Goal: Contribute content: Add original content to the website for others to see

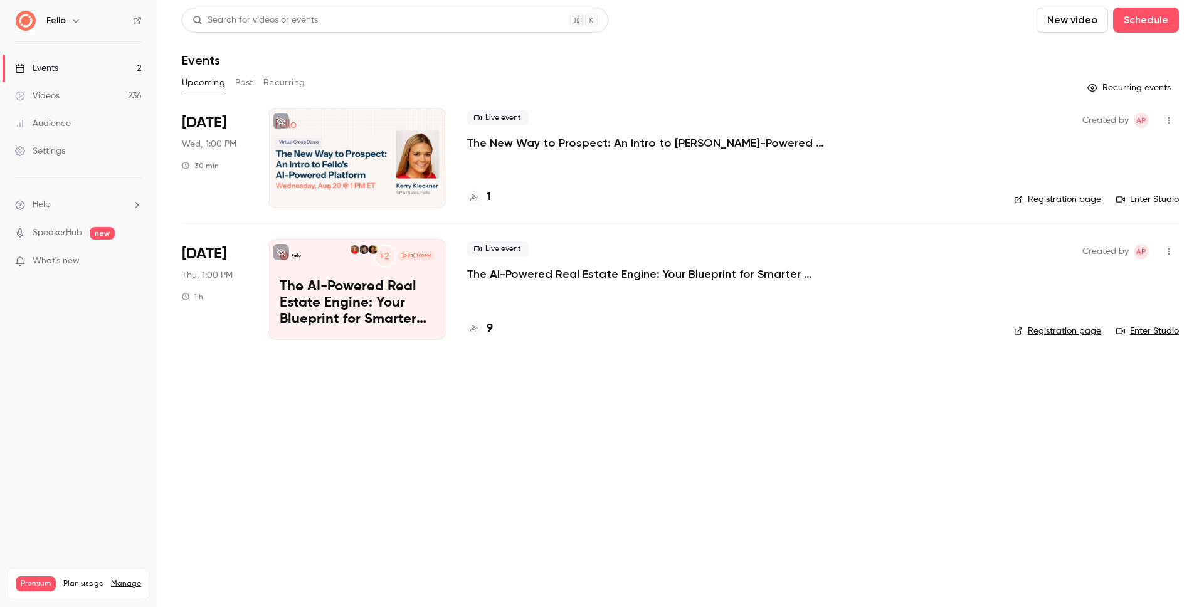
click at [65, 94] on link "Videos 236" at bounding box center [78, 96] width 157 height 28
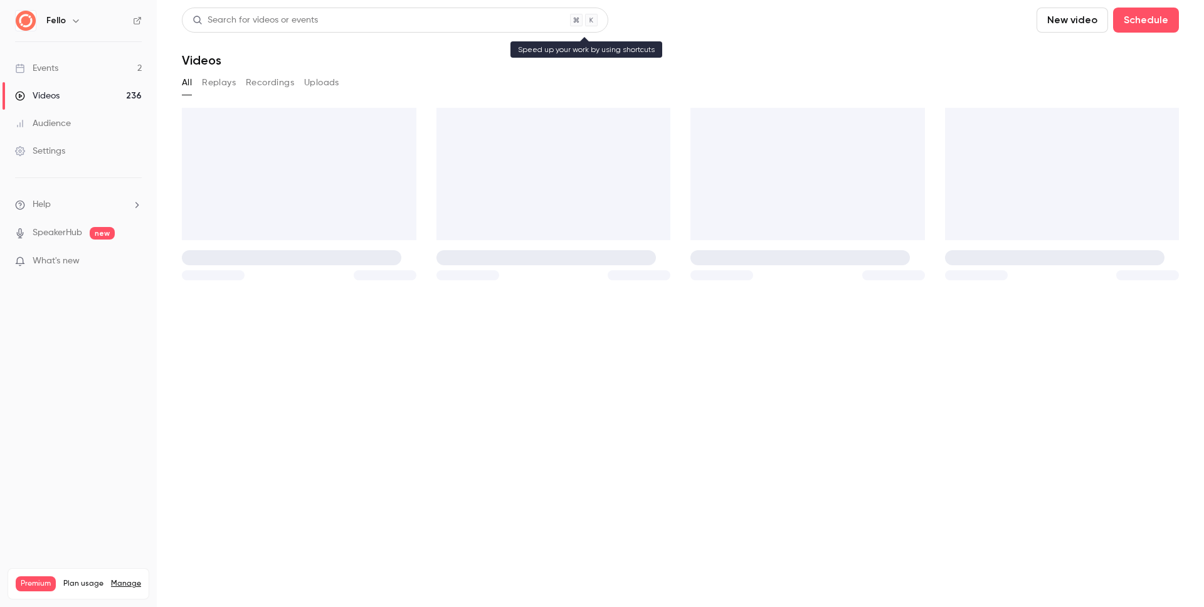
click at [273, 25] on div "Search for videos or events" at bounding box center [255, 20] width 125 height 13
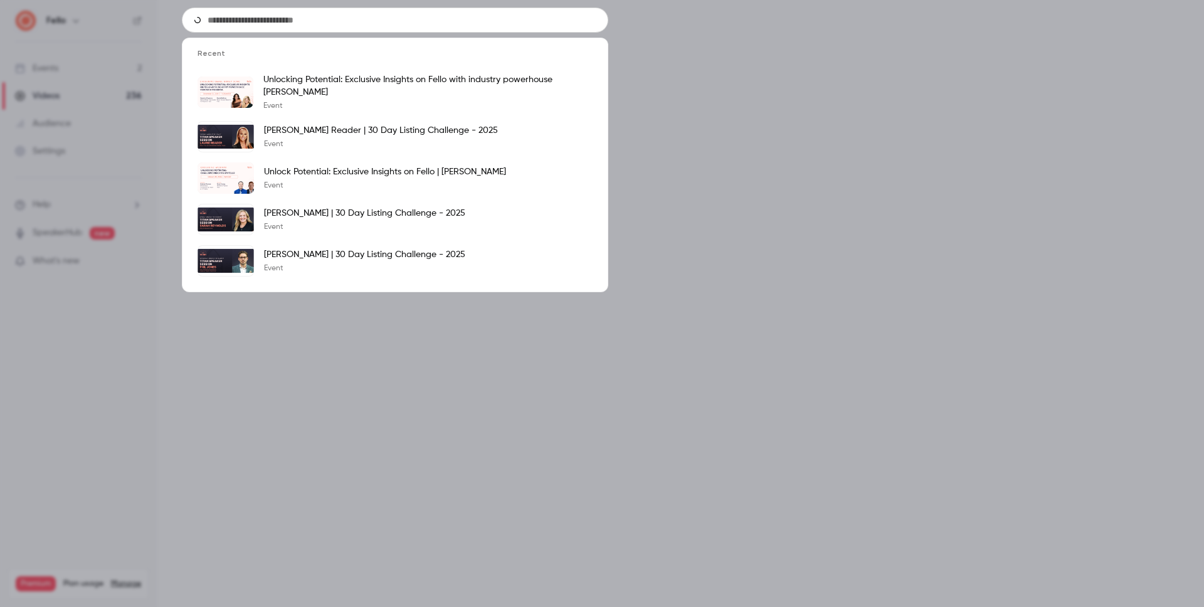
click at [275, 21] on input "text" at bounding box center [395, 20] width 427 height 25
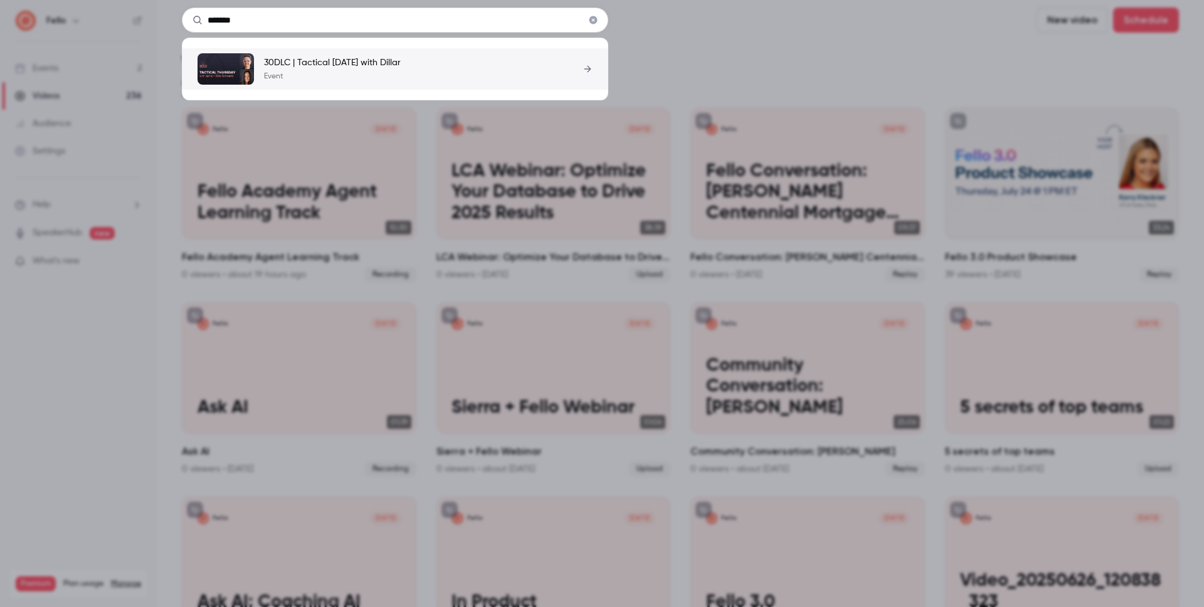
type input "******"
click at [347, 63] on p "30DLC | Tactical [DATE] with Dillar" at bounding box center [332, 62] width 137 height 13
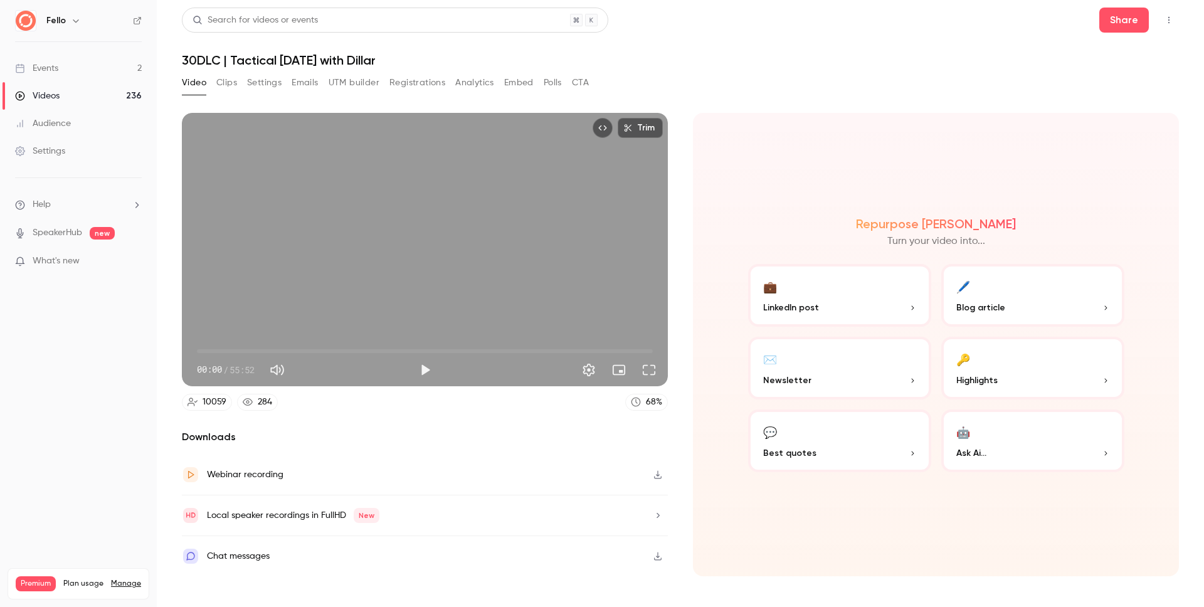
click at [225, 85] on button "Clips" at bounding box center [226, 83] width 21 height 20
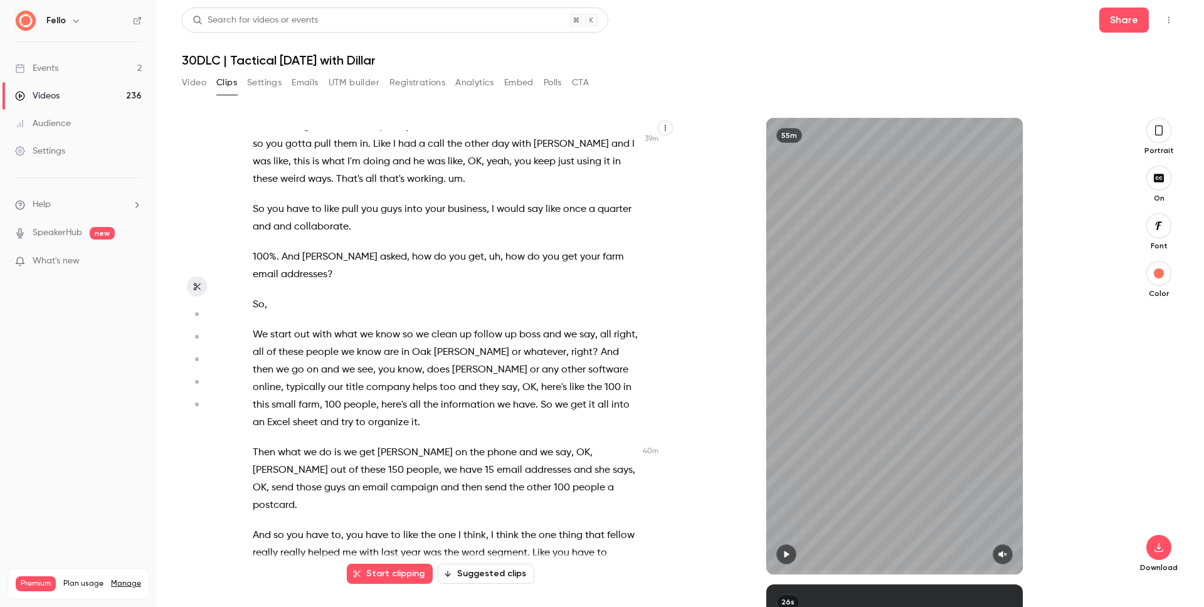
scroll to position [15272, 0]
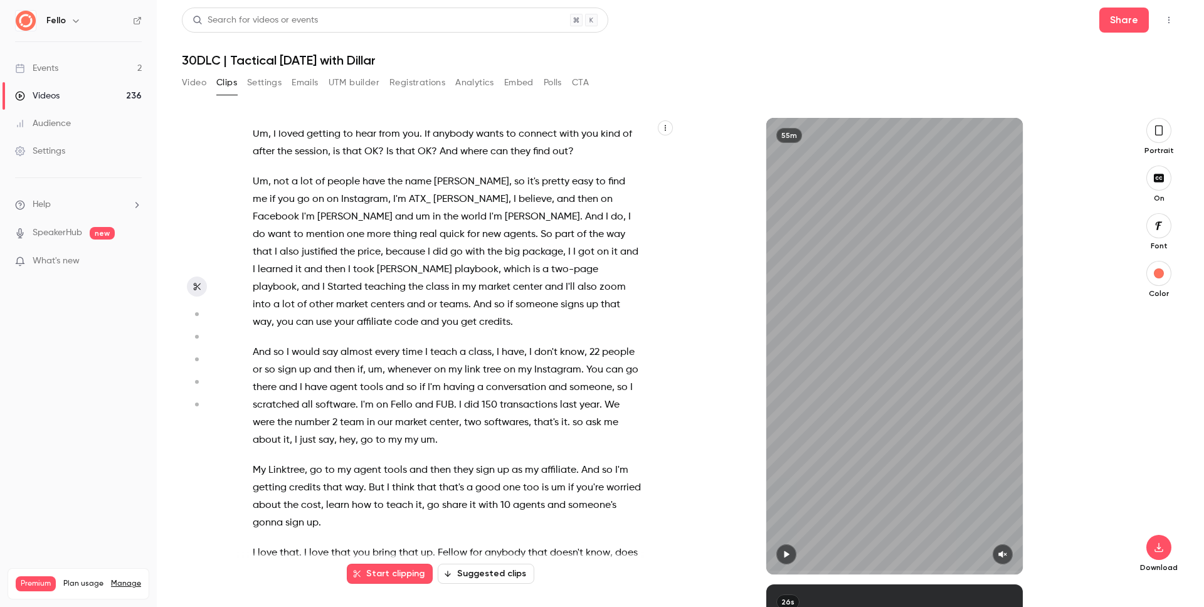
drag, startPoint x: 424, startPoint y: 352, endPoint x: 453, endPoint y: 361, distance: 30.2
click at [471, 369] on p "And so I would say almost every time I teach a class , I have , I don't know , …" at bounding box center [447, 396] width 388 height 105
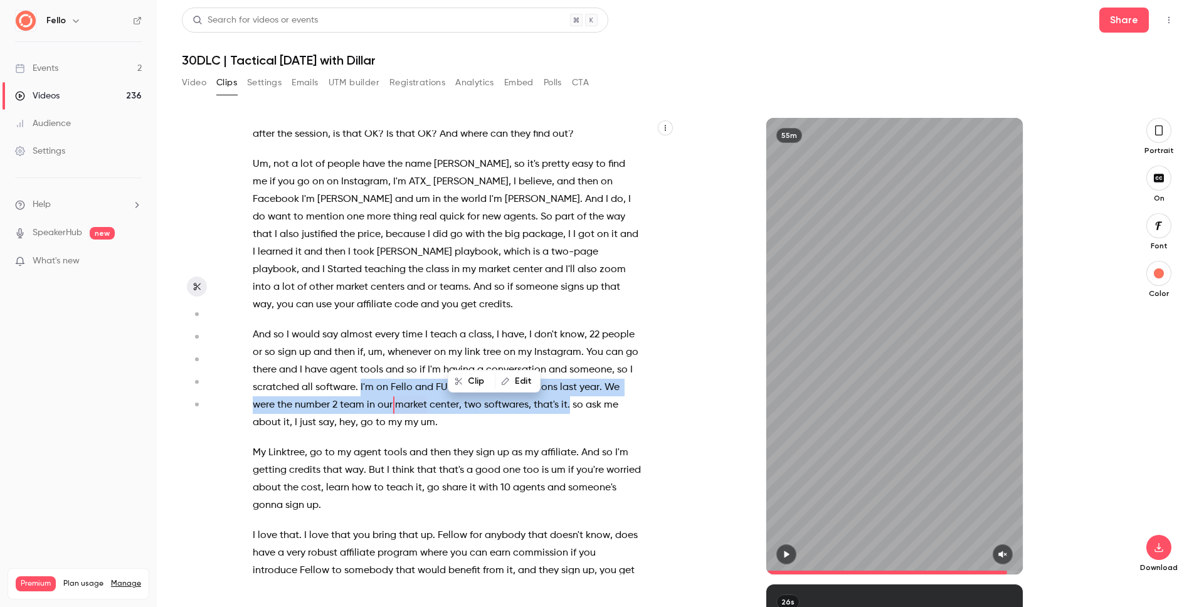
drag, startPoint x: 426, startPoint y: 334, endPoint x: 318, endPoint y: 372, distance: 114.5
click at [262, 373] on p "And so I would say almost every time I teach a class , I have , I don't know , …" at bounding box center [447, 378] width 388 height 105
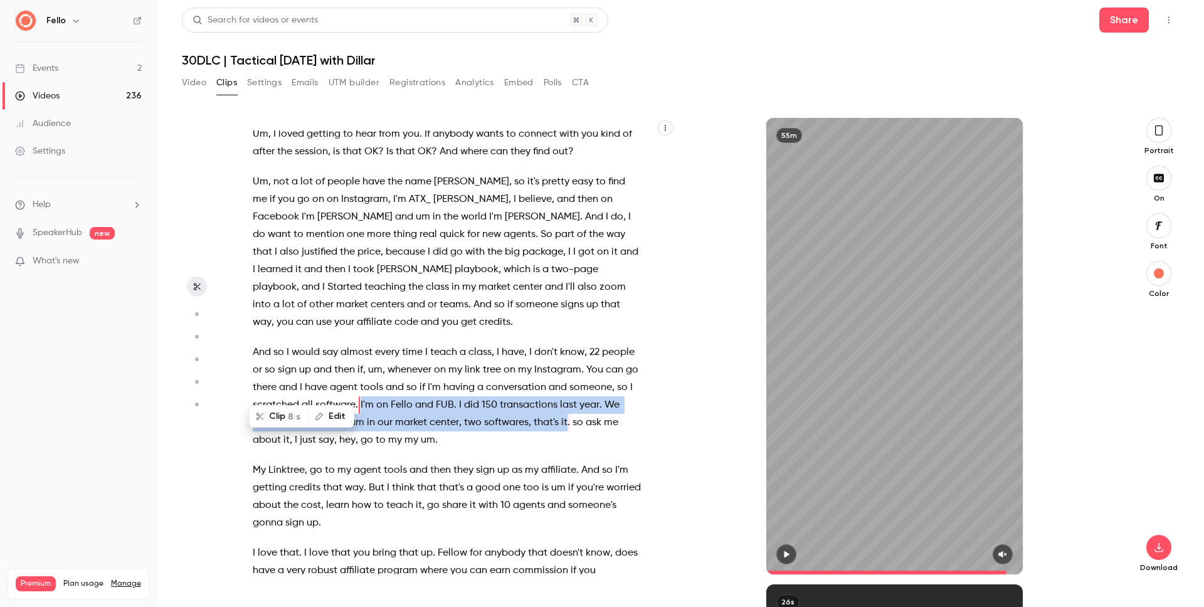
click at [1007, 556] on icon "button" at bounding box center [1003, 554] width 10 height 9
click at [787, 554] on icon "button" at bounding box center [786, 554] width 5 height 7
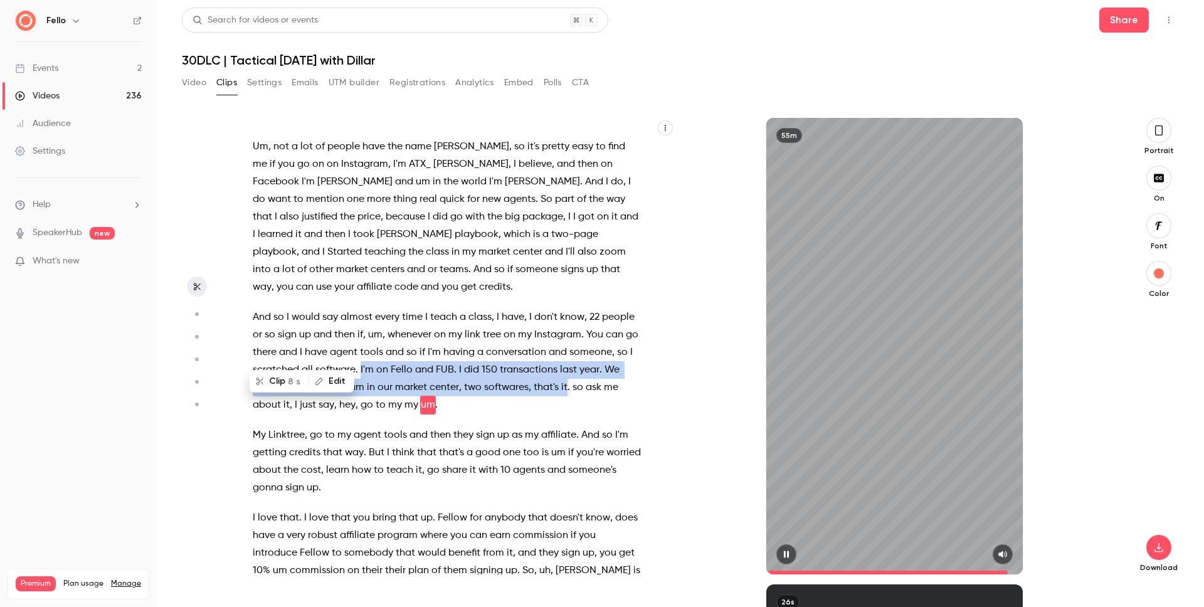
scroll to position [15338, 0]
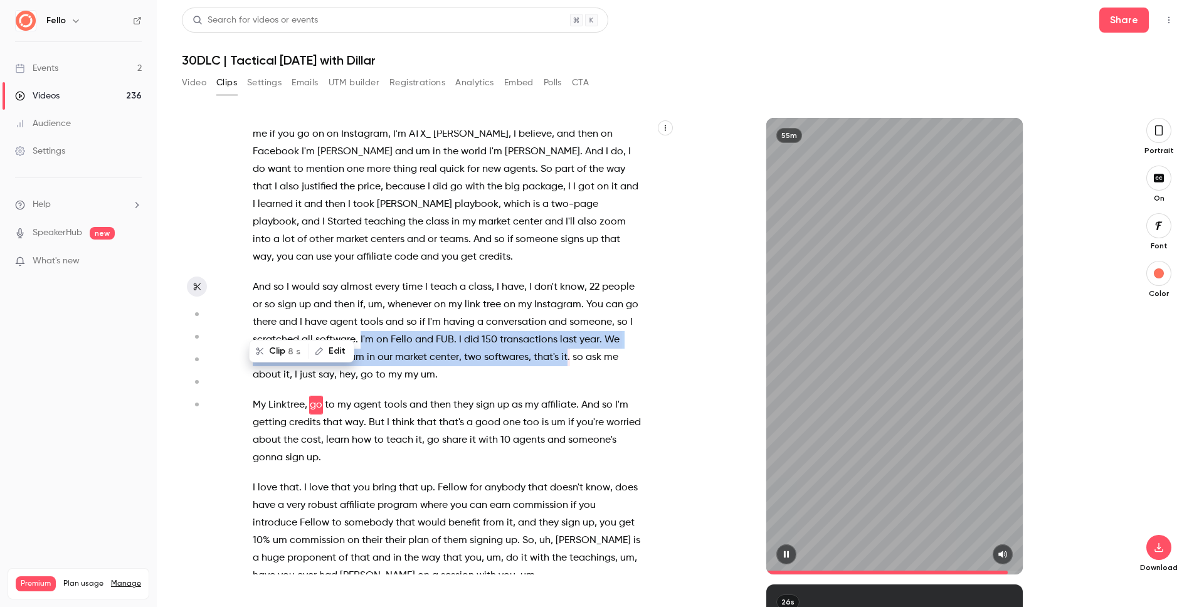
click at [786, 554] on icon "button" at bounding box center [786, 554] width 10 height 9
click at [280, 350] on button "Clip 8 s" at bounding box center [279, 351] width 58 height 20
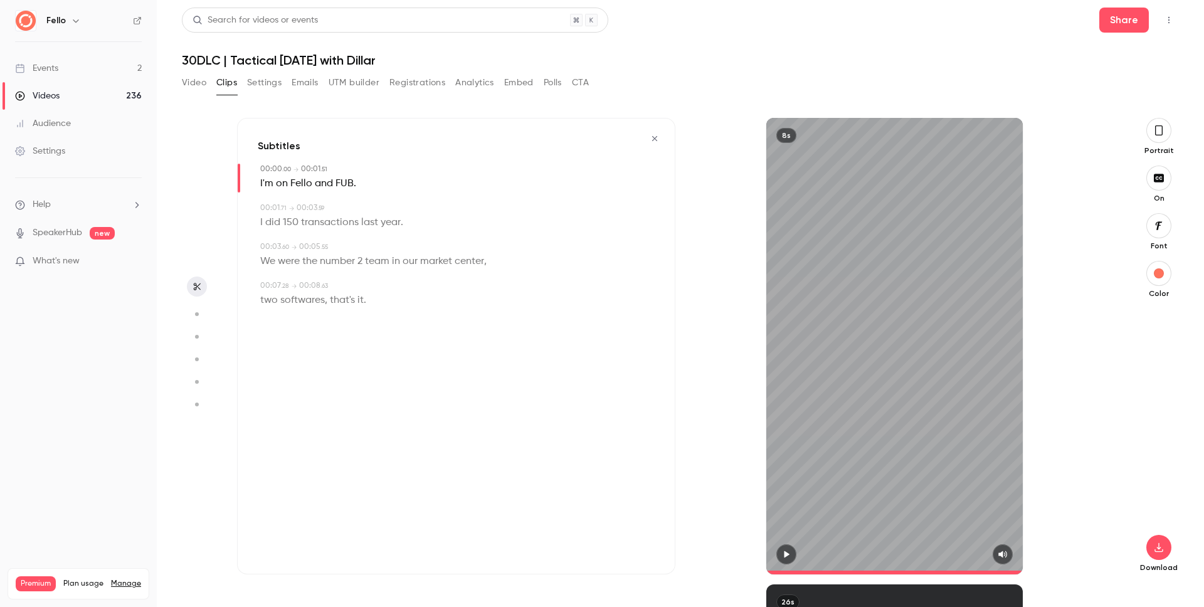
type input "*"
click at [1161, 131] on icon "button" at bounding box center [1159, 131] width 10 height 14
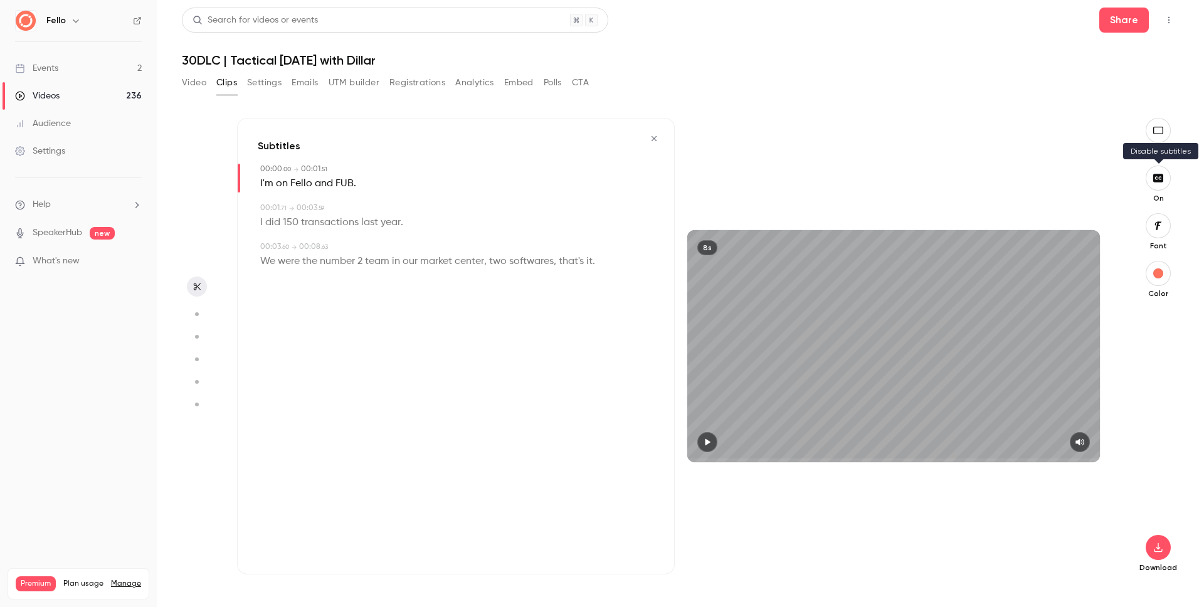
click at [1154, 174] on icon "button" at bounding box center [1158, 178] width 10 height 8
click at [1157, 549] on icon "button" at bounding box center [1158, 548] width 15 height 10
click at [1049, 527] on span "Full HD" at bounding box center [1065, 523] width 144 height 13
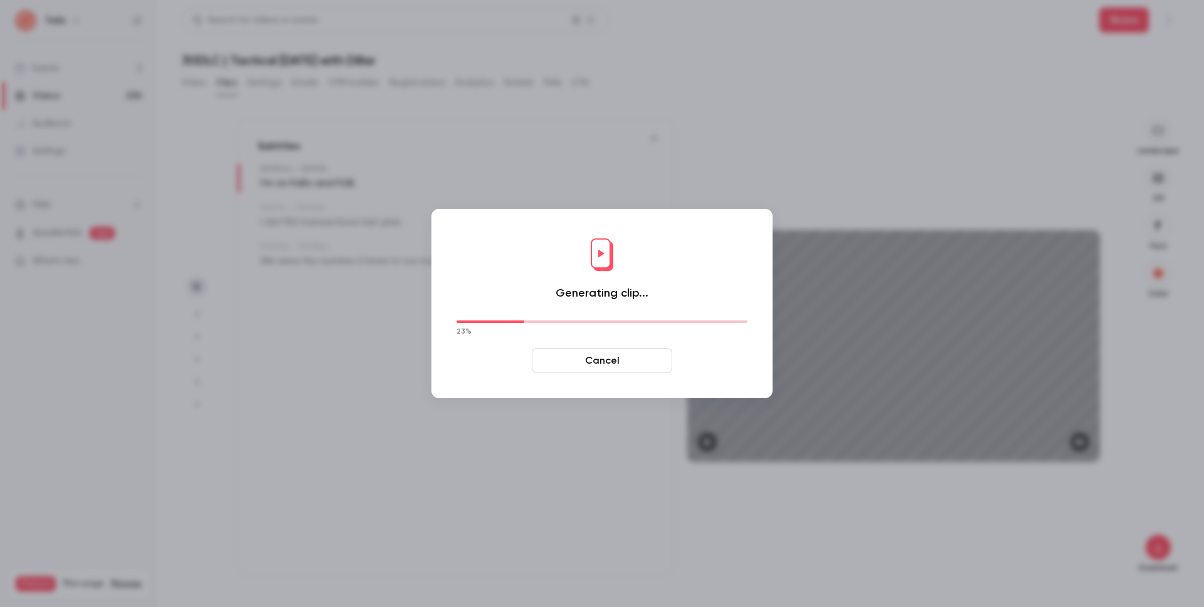
click at [649, 90] on div at bounding box center [602, 303] width 1204 height 607
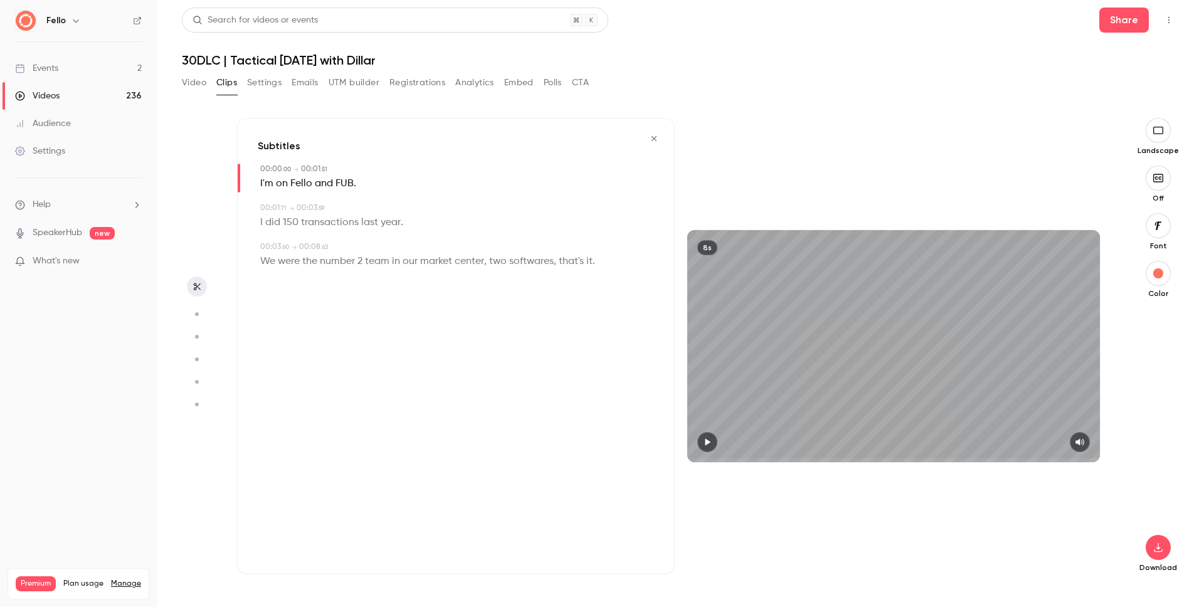
click at [68, 76] on link "Events 2" at bounding box center [78, 69] width 157 height 28
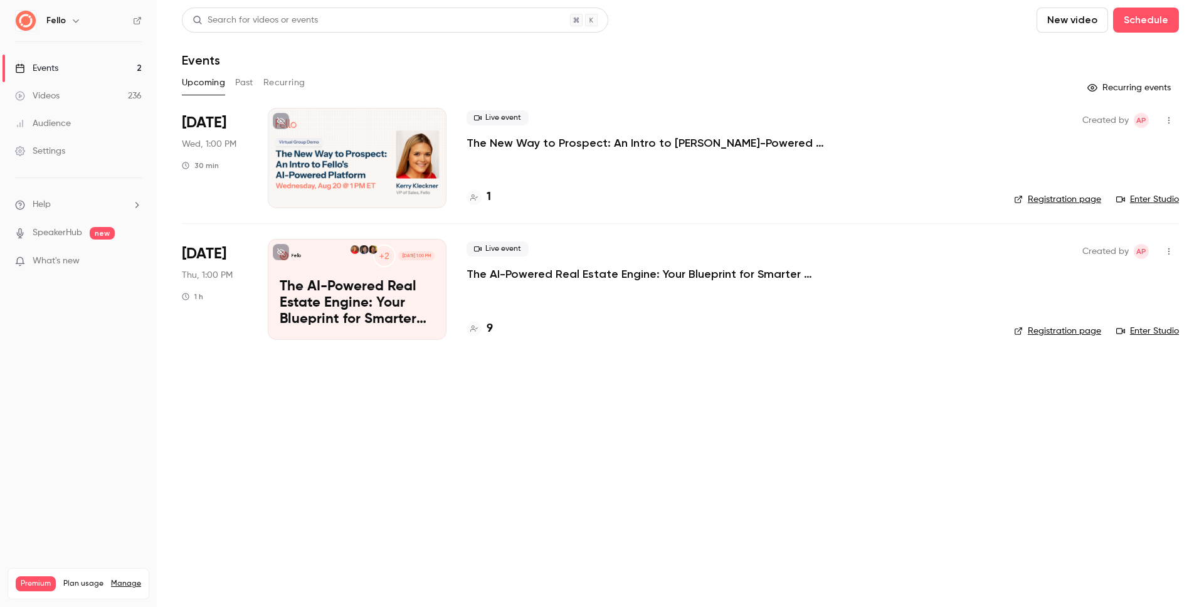
click at [1082, 20] on button "New video" at bounding box center [1073, 20] width 72 height 25
click at [1088, 60] on div "Record" at bounding box center [1118, 54] width 95 height 13
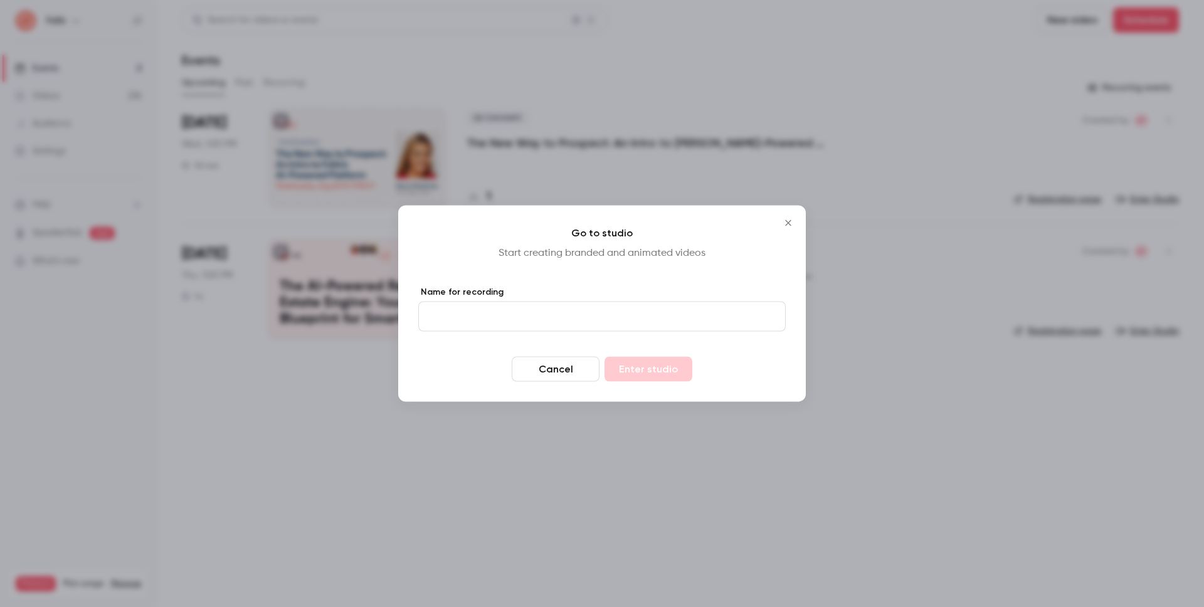
paste input "**********"
type input "**********"
click at [650, 371] on button "Enter studio" at bounding box center [649, 369] width 88 height 25
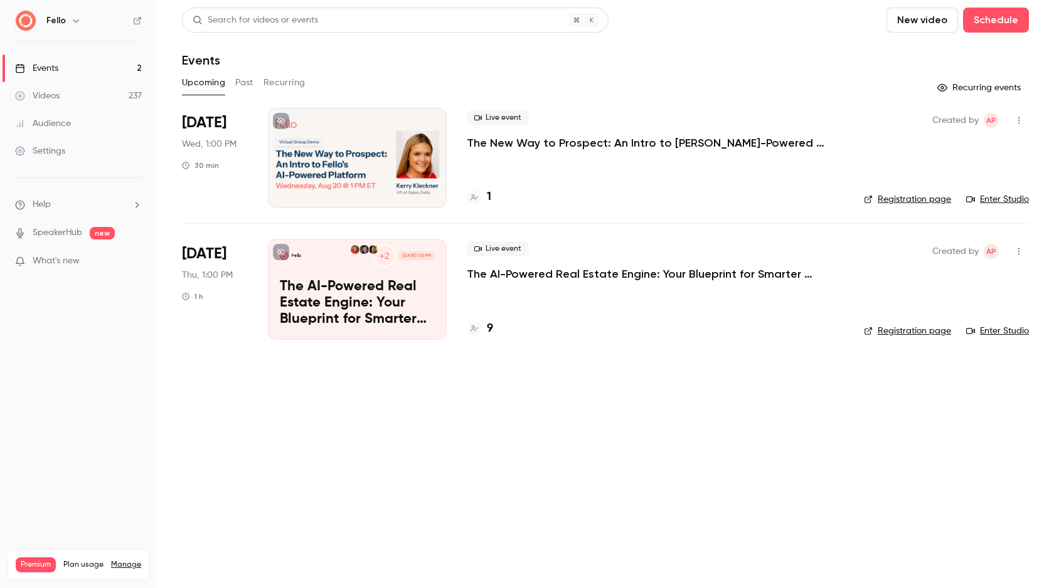
click at [73, 92] on link "Videos 237" at bounding box center [78, 96] width 157 height 28
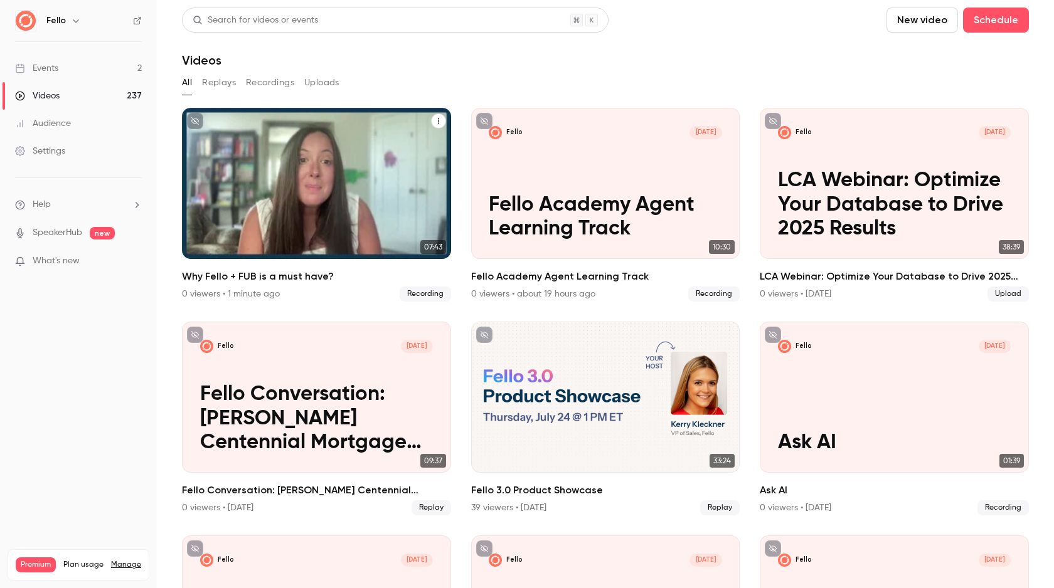
click at [319, 216] on p "Why Fello + FUB is a must have?" at bounding box center [316, 217] width 233 height 48
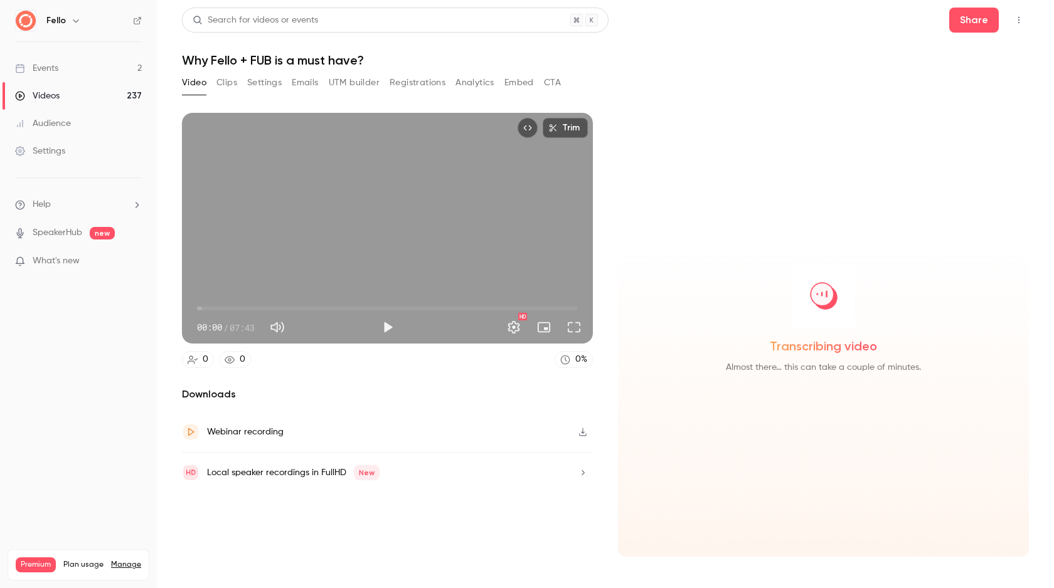
click at [581, 432] on icon "button" at bounding box center [583, 432] width 10 height 9
